Goal: Task Accomplishment & Management: Use online tool/utility

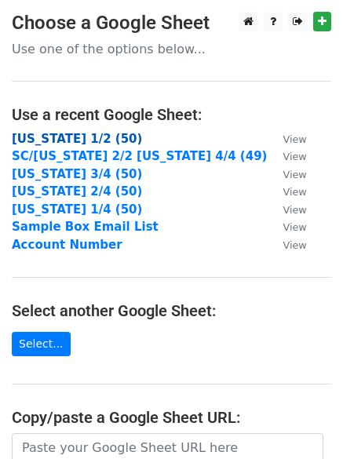
click at [104, 139] on strong "New York 1/2 (50)" at bounding box center [77, 139] width 130 height 14
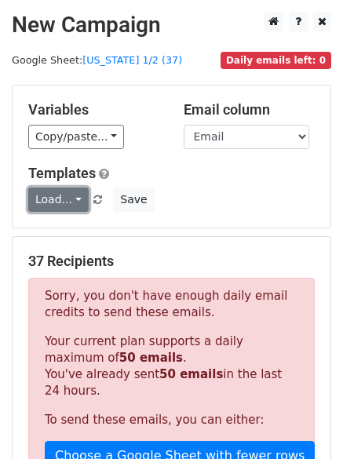
click at [64, 195] on link "Load..." at bounding box center [58, 200] width 60 height 24
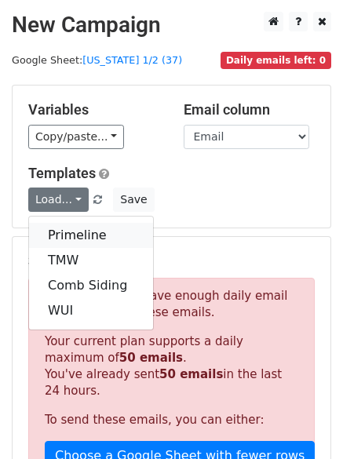
click at [71, 226] on link "Primeline" at bounding box center [91, 235] width 124 height 25
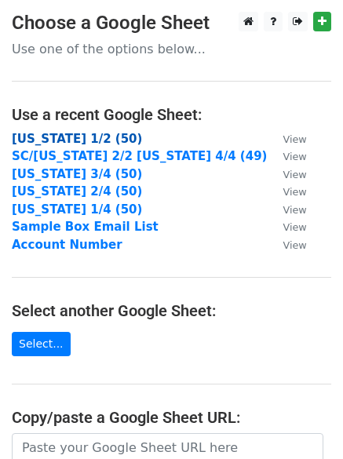
click at [75, 132] on strong "[US_STATE] 1/2 (50)" at bounding box center [77, 139] width 130 height 14
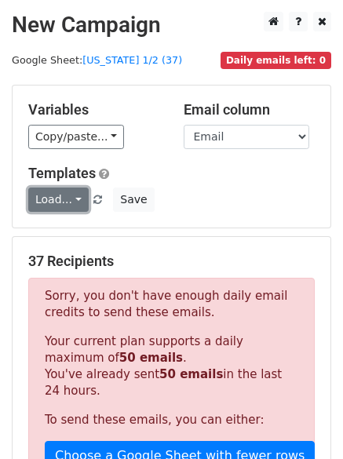
click at [51, 198] on link "Load..." at bounding box center [58, 200] width 60 height 24
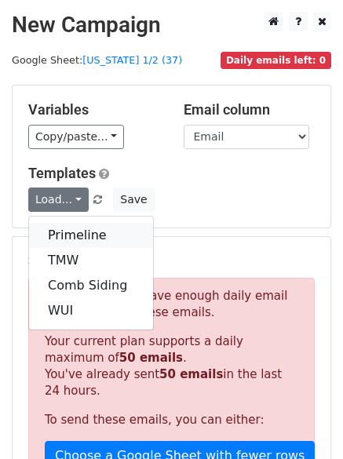
click at [58, 229] on link "Primeline" at bounding box center [91, 235] width 124 height 25
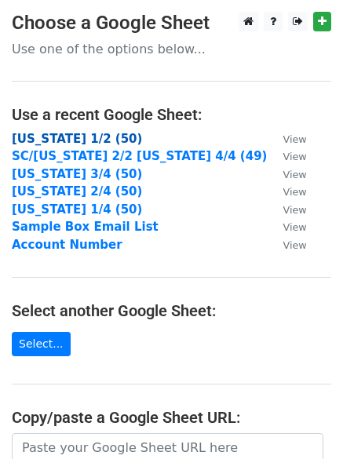
click at [73, 137] on strong "New York 1/2 (50)" at bounding box center [77, 139] width 130 height 14
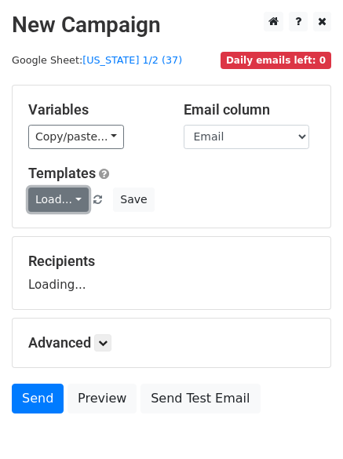
click at [74, 206] on link "Load..." at bounding box center [58, 200] width 60 height 24
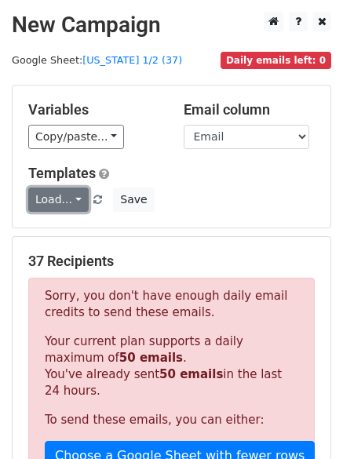
click at [65, 200] on link "Load..." at bounding box center [58, 200] width 60 height 24
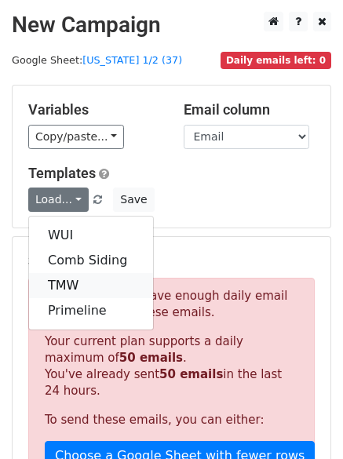
click at [81, 279] on link "TMW" at bounding box center [91, 285] width 124 height 25
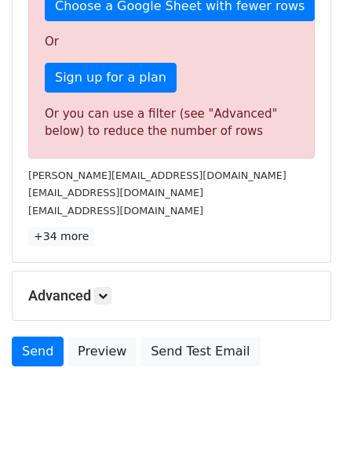
scroll to position [491, 0]
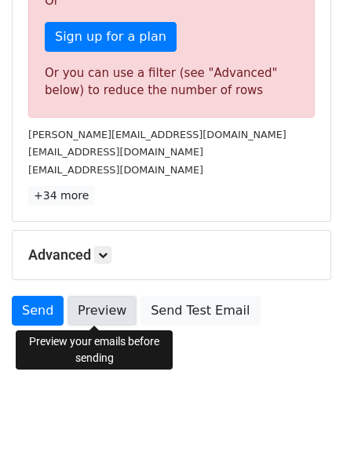
click at [111, 325] on link "Preview" at bounding box center [102, 311] width 69 height 30
drag, startPoint x: 92, startPoint y: 313, endPoint x: 102, endPoint y: 317, distance: 10.9
click at [92, 312] on link "Preview" at bounding box center [102, 311] width 69 height 30
